Goal: Information Seeking & Learning: Learn about a topic

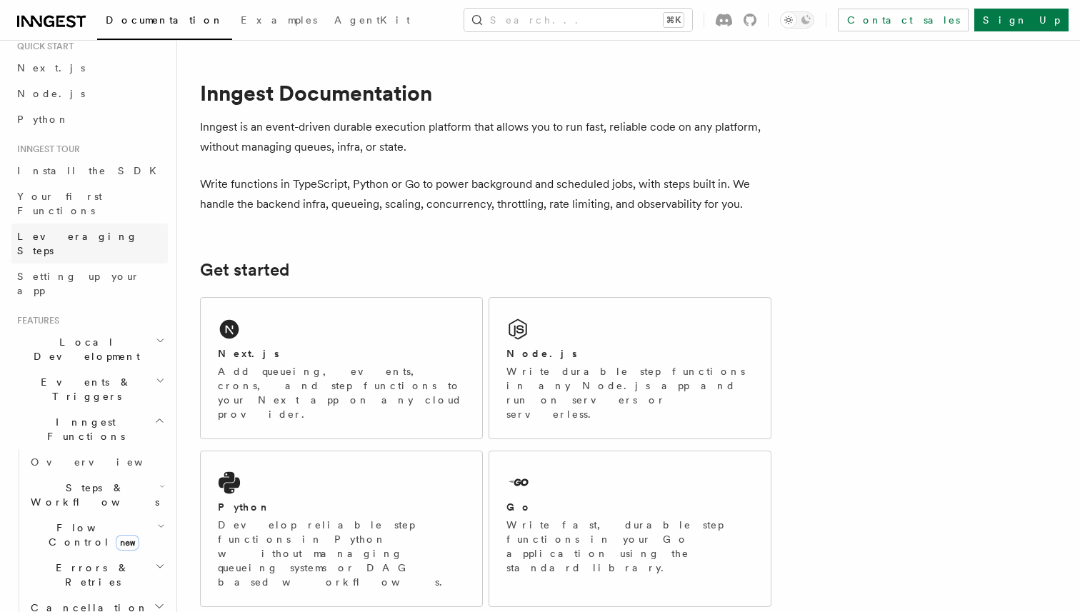
scroll to position [78, 0]
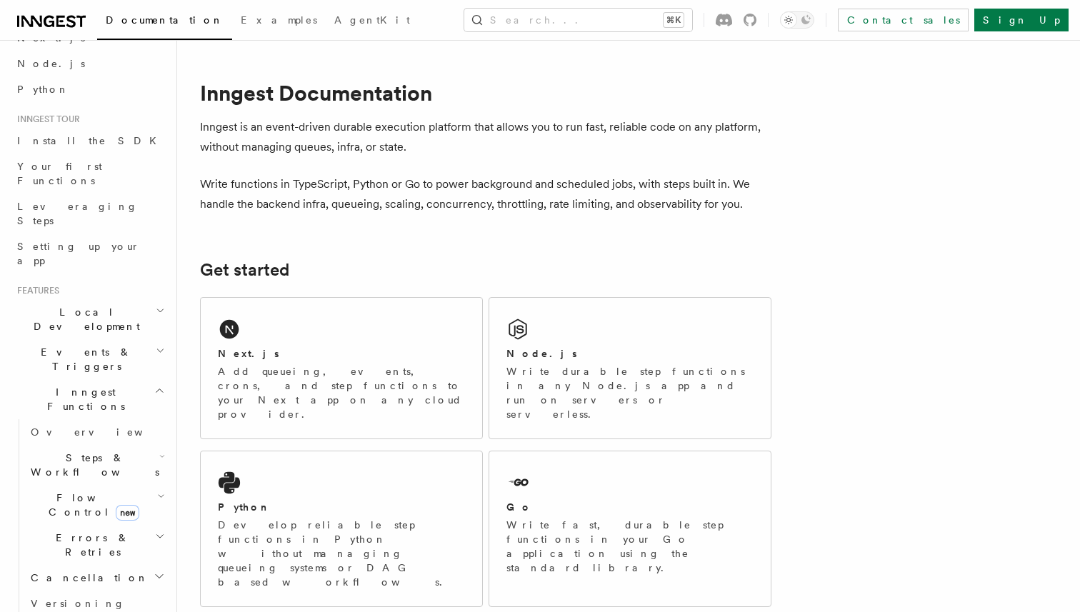
click at [86, 445] on h2 "Steps & Workflows" at bounding box center [96, 465] width 143 height 40
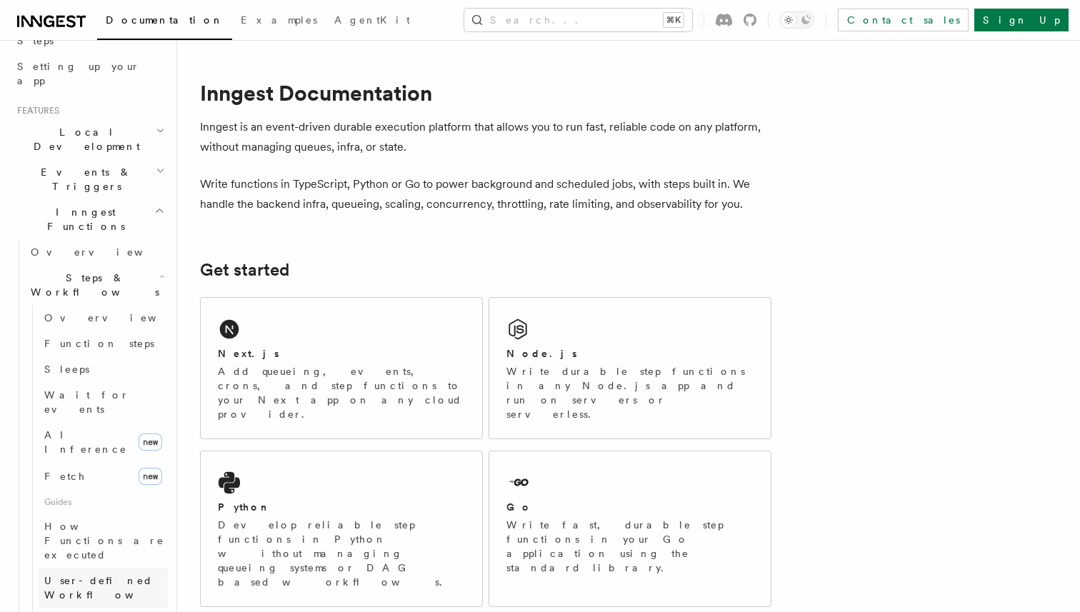
scroll to position [216, 0]
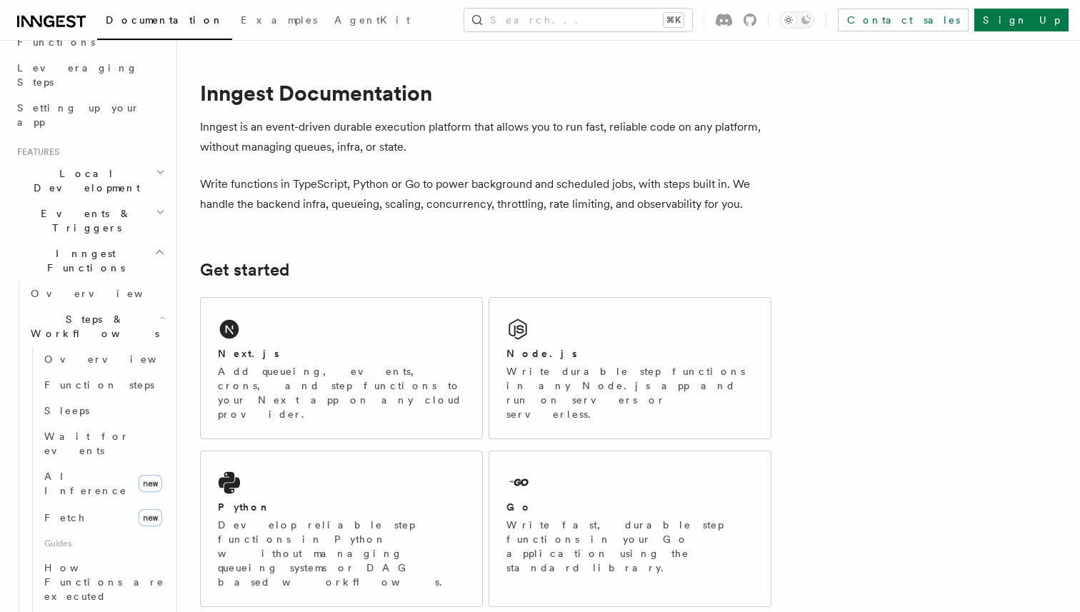
click at [93, 312] on span "Steps & Workflows" at bounding box center [92, 326] width 134 height 29
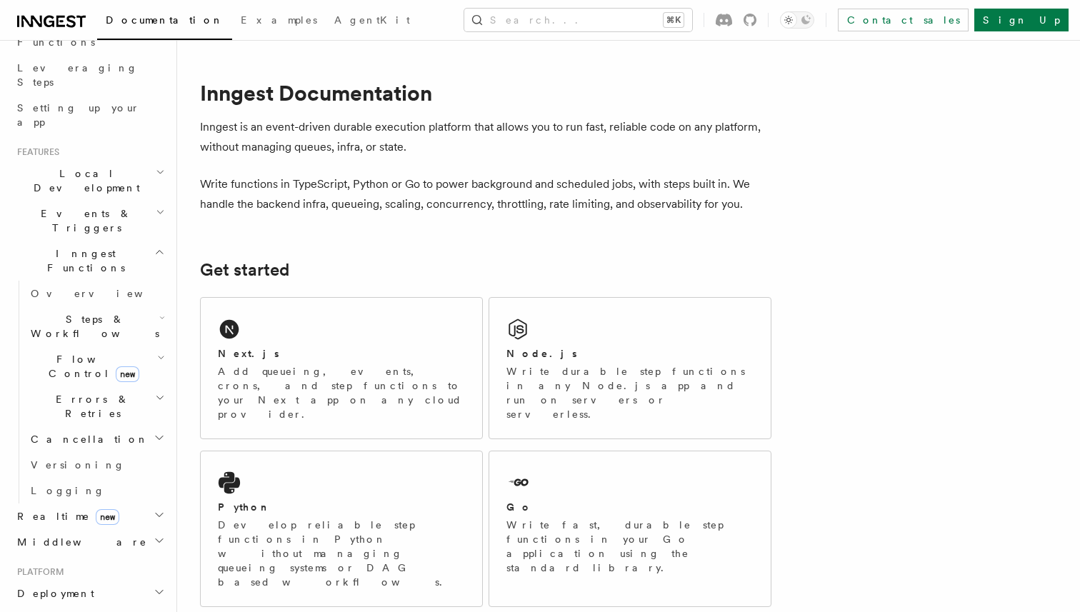
click at [86, 206] on span "Events & Triggers" at bounding box center [83, 220] width 144 height 29
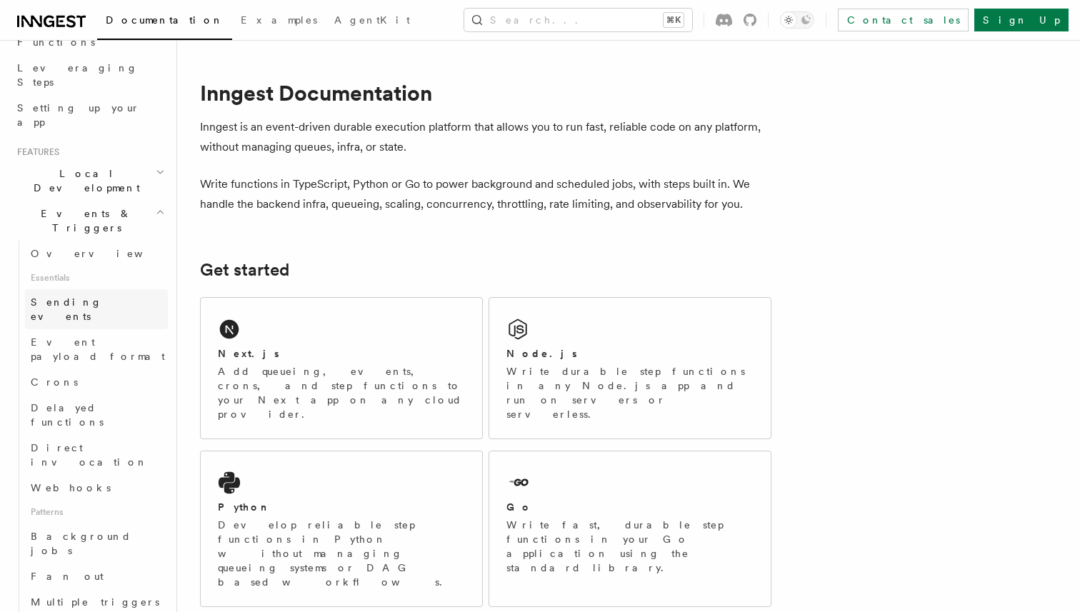
click at [84, 296] on span "Sending events" at bounding box center [66, 309] width 71 height 26
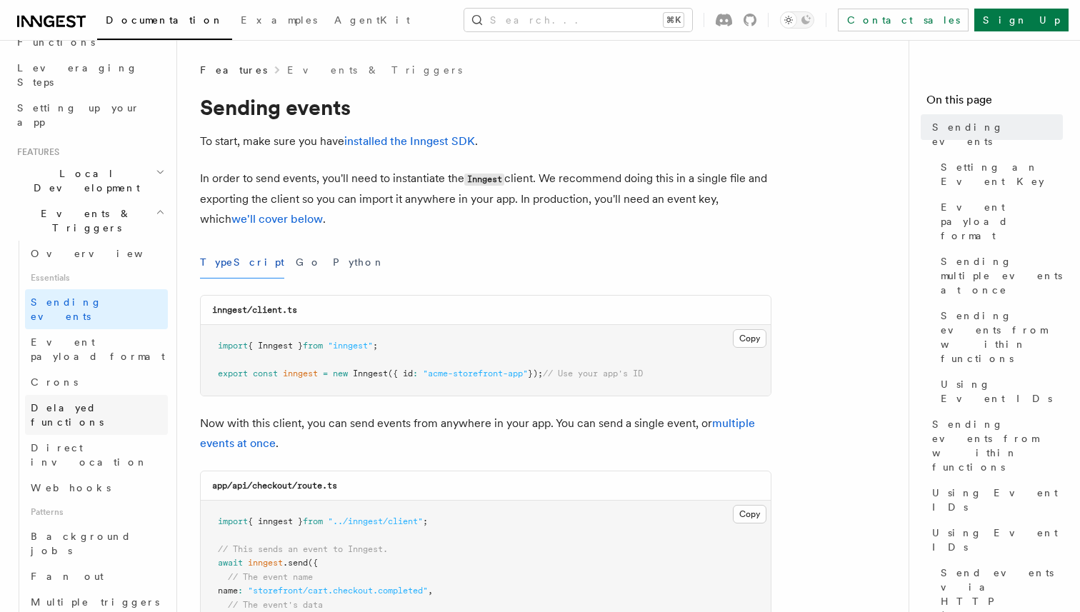
click at [91, 402] on span "Delayed functions" at bounding box center [67, 415] width 73 height 26
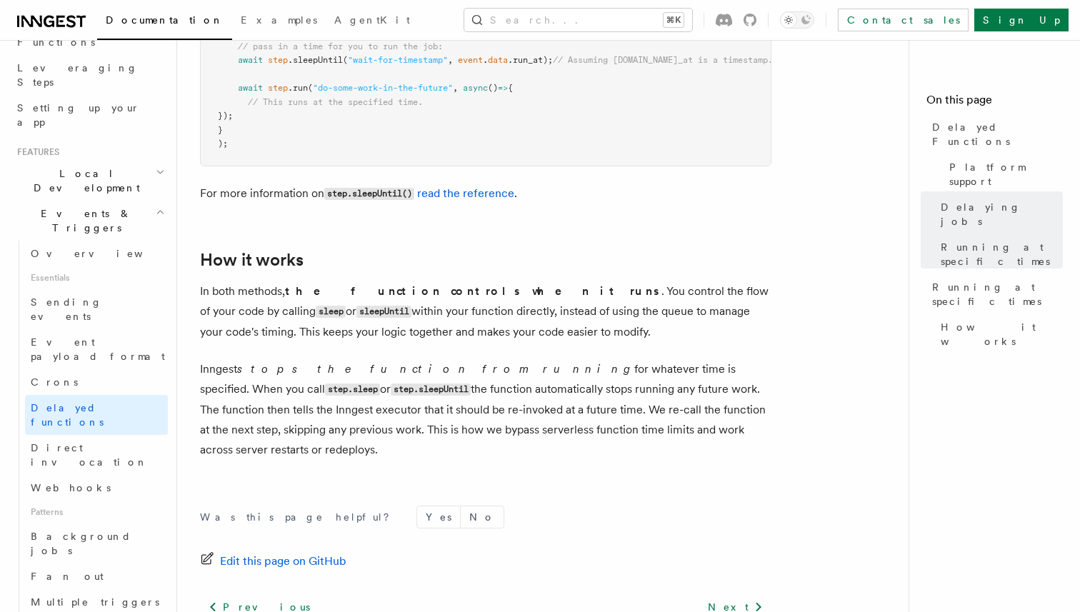
scroll to position [1169, 0]
click at [87, 595] on span "Multiple triggers & wildcards" at bounding box center [99, 609] width 137 height 29
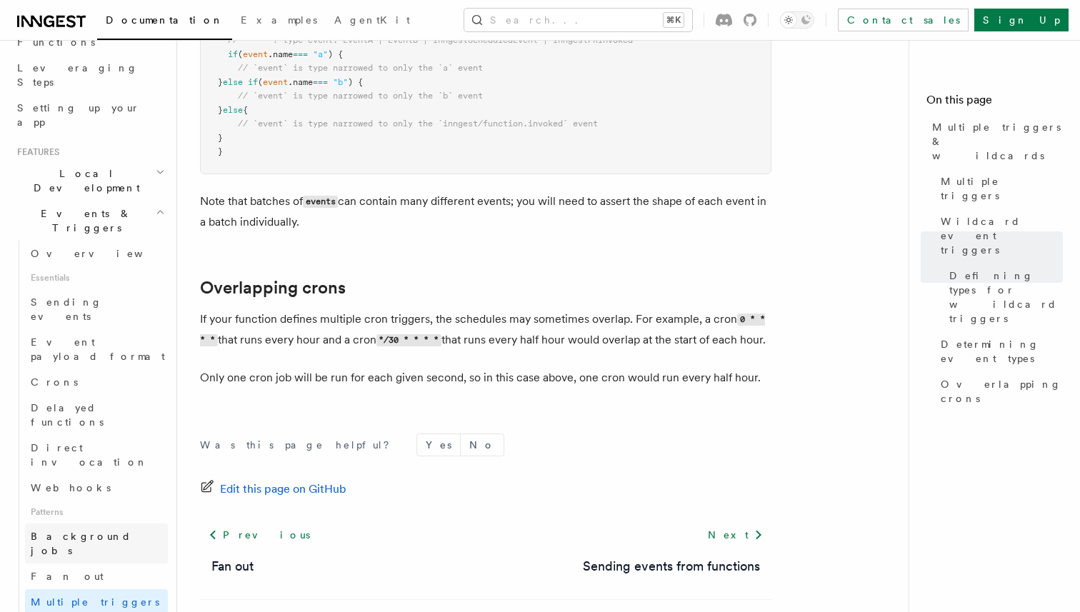
scroll to position [249, 0]
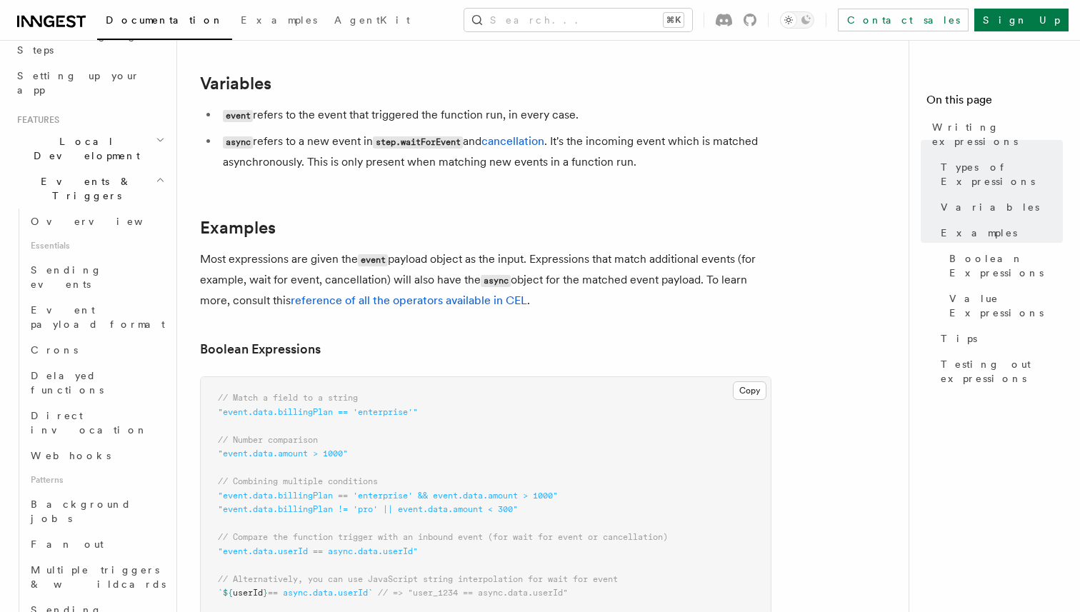
scroll to position [589, 0]
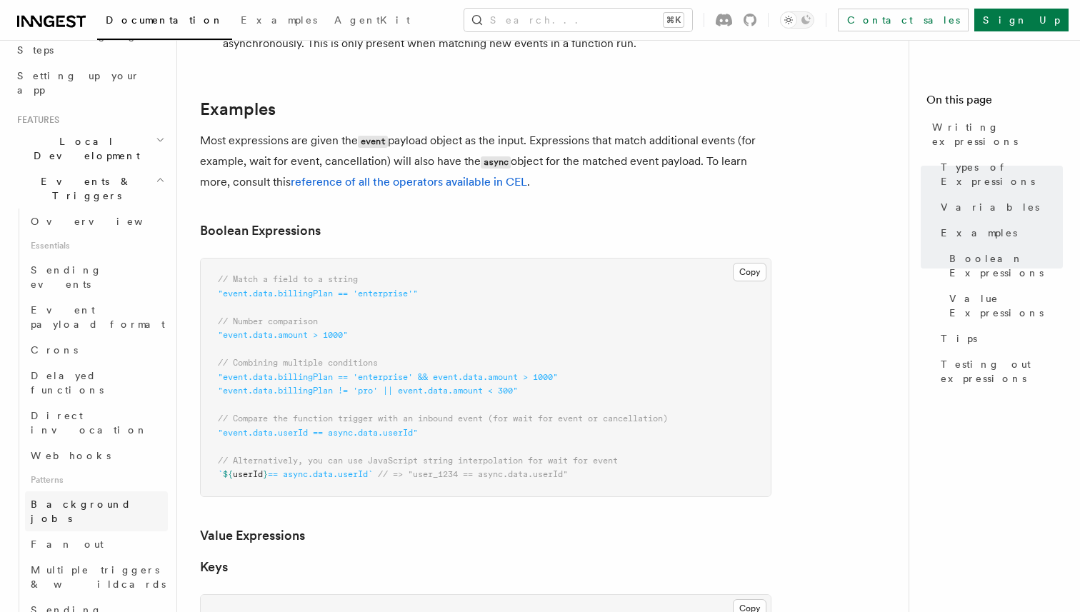
click at [80, 499] on span "Background jobs" at bounding box center [81, 512] width 101 height 26
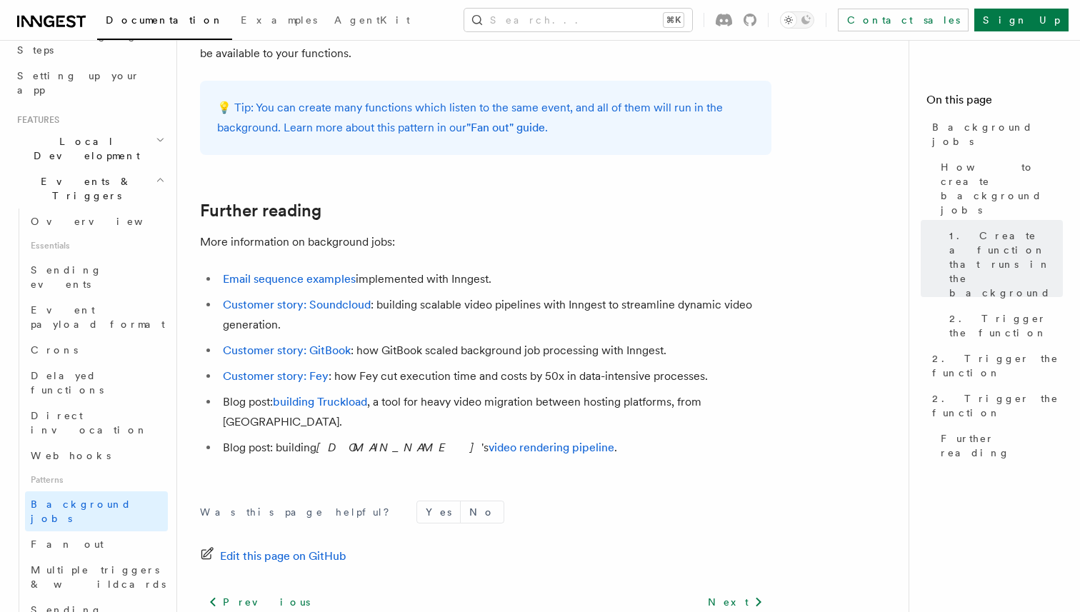
scroll to position [1241, 0]
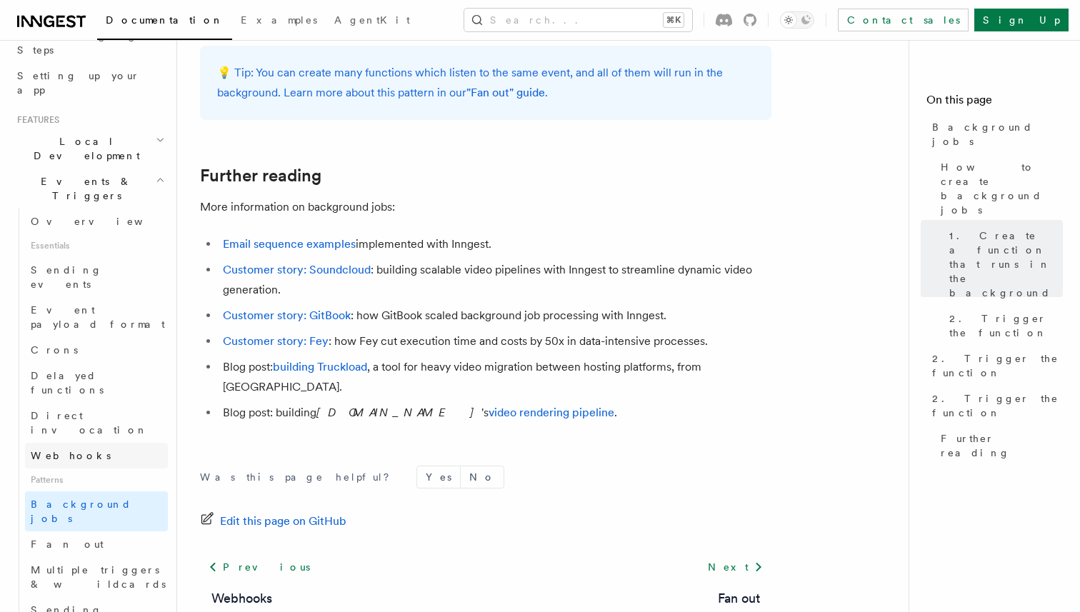
click at [81, 443] on link "Webhooks" at bounding box center [96, 456] width 143 height 26
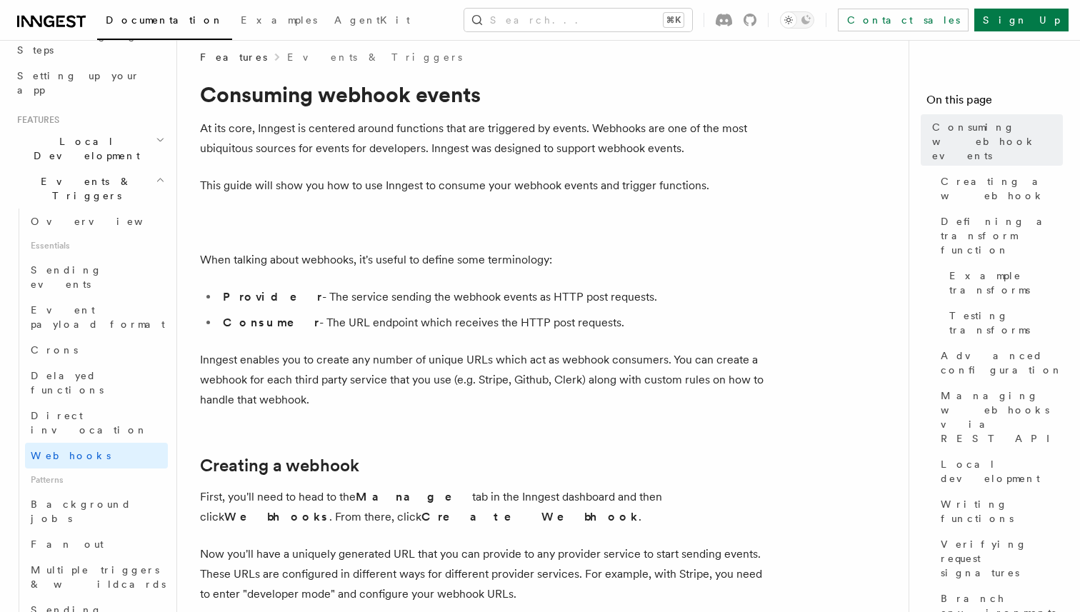
scroll to position [14, 0]
click at [100, 370] on span "Delayed functions" at bounding box center [67, 383] width 73 height 26
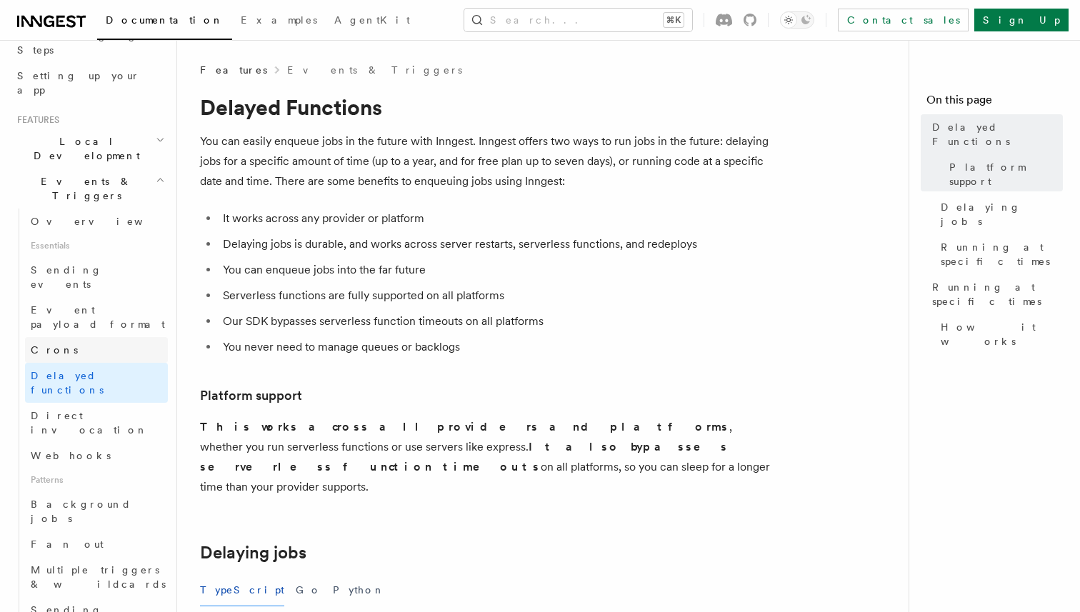
click at [84, 337] on link "Crons" at bounding box center [96, 350] width 143 height 26
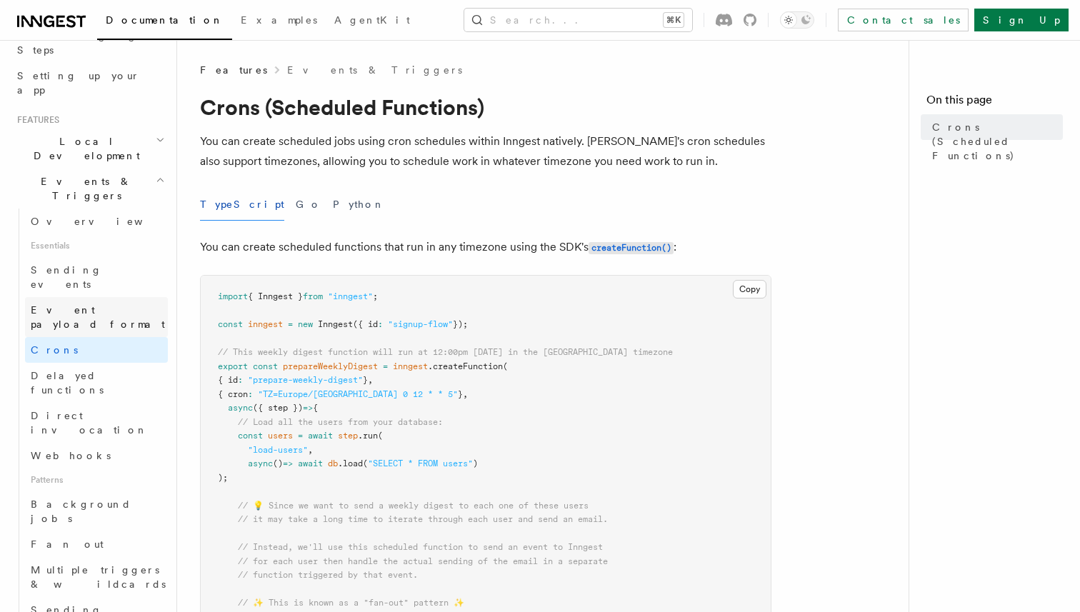
click at [89, 304] on span "Event payload format" at bounding box center [98, 317] width 134 height 26
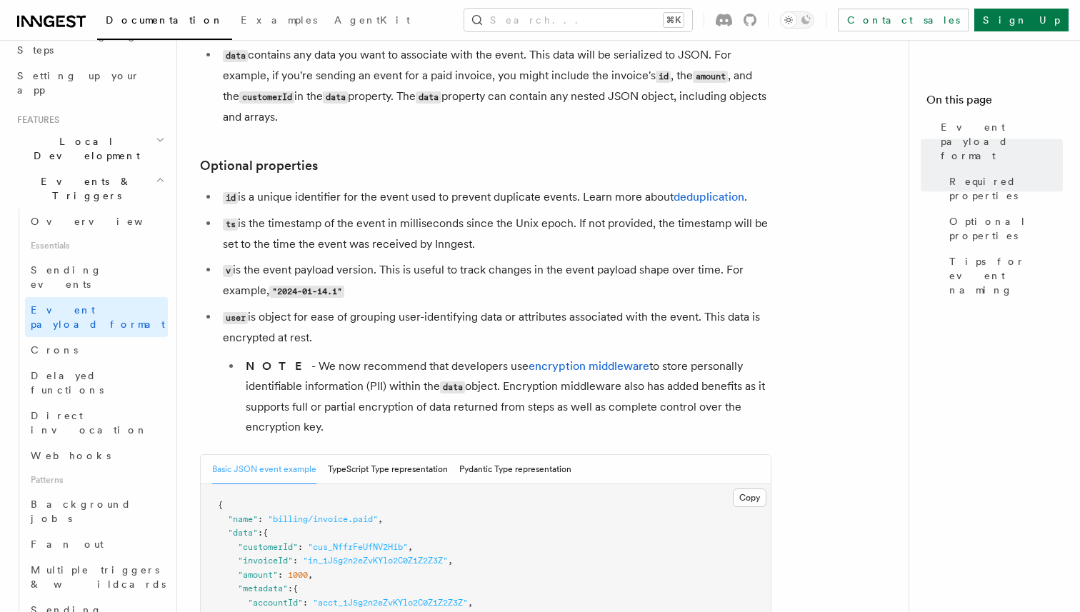
scroll to position [247, 0]
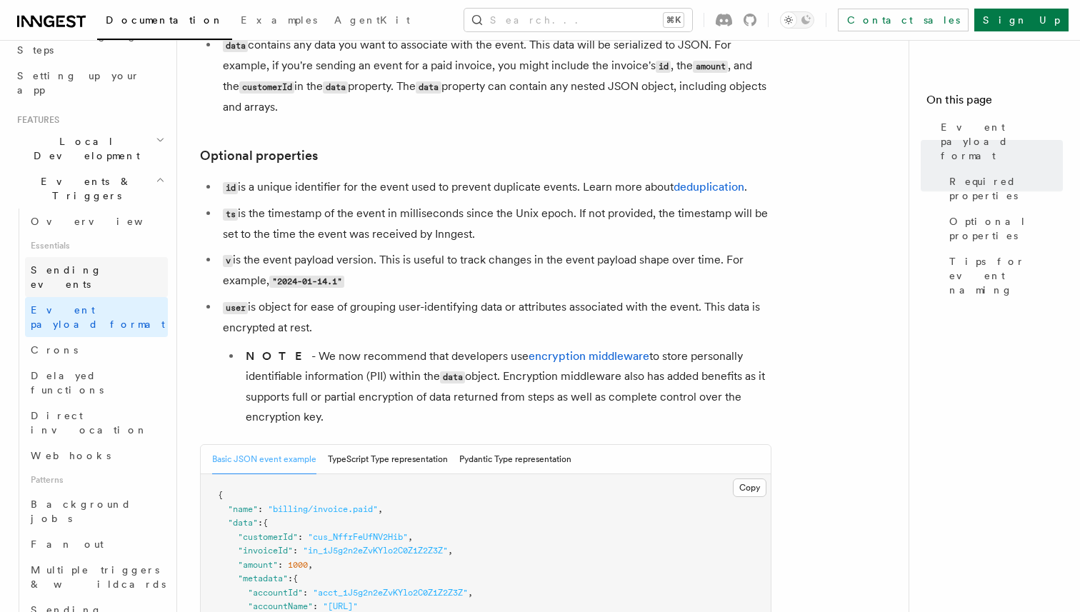
click at [108, 257] on link "Sending events" at bounding box center [96, 277] width 143 height 40
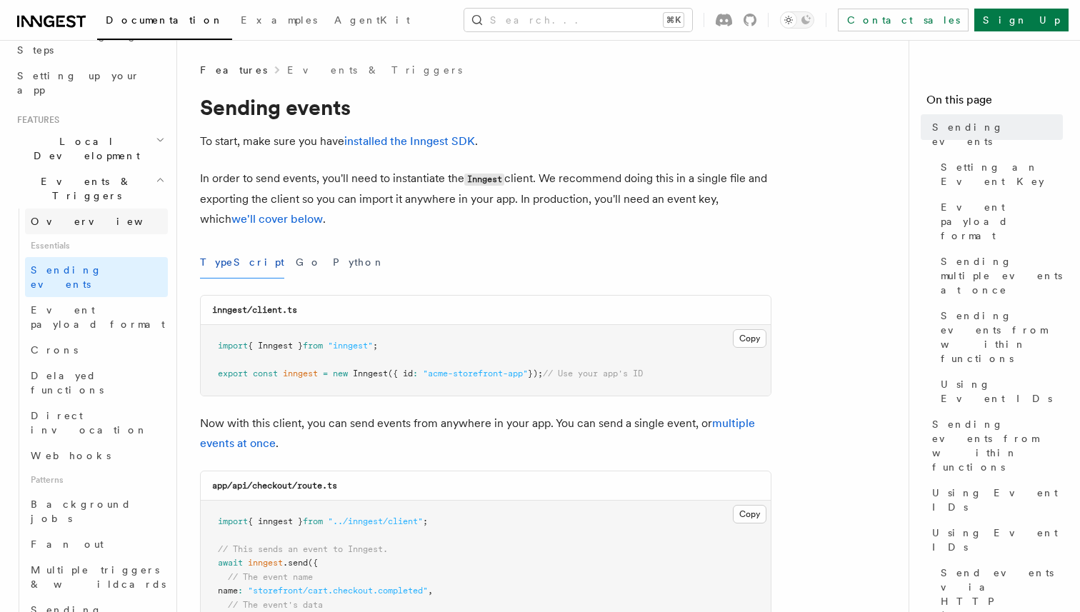
click at [89, 209] on link "Overview" at bounding box center [96, 222] width 143 height 26
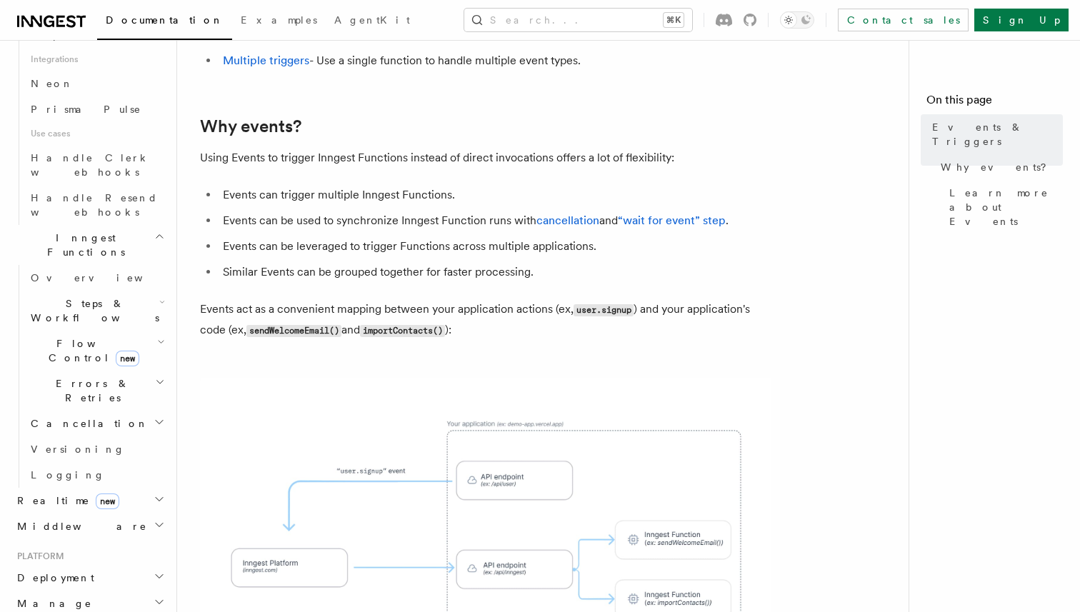
scroll to position [933, 0]
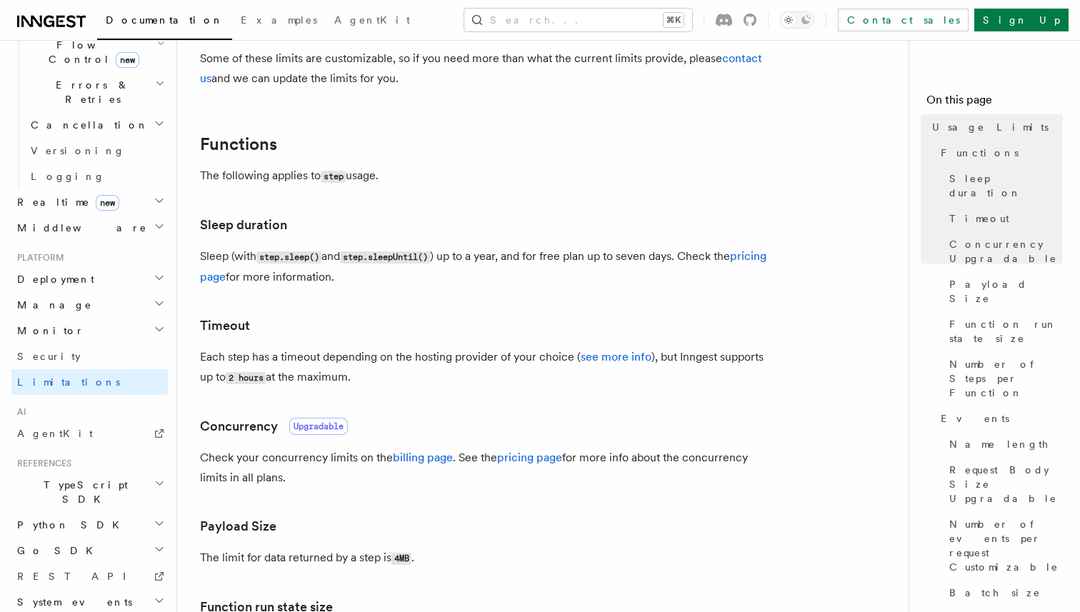
scroll to position [147, 0]
